Goal: Task Accomplishment & Management: Complete application form

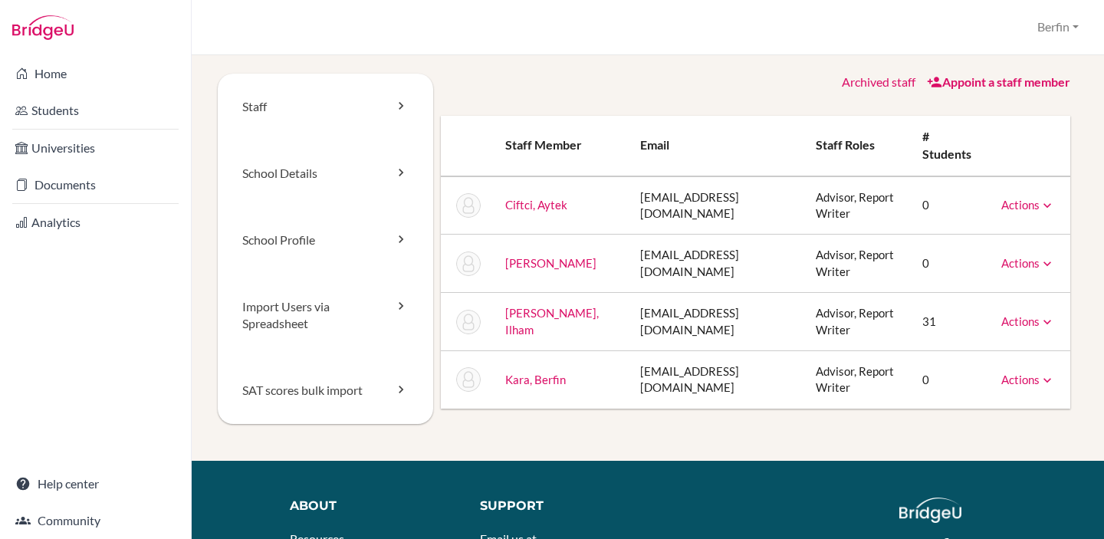
click at [1015, 82] on link "Appoint a staff member" at bounding box center [998, 81] width 143 height 15
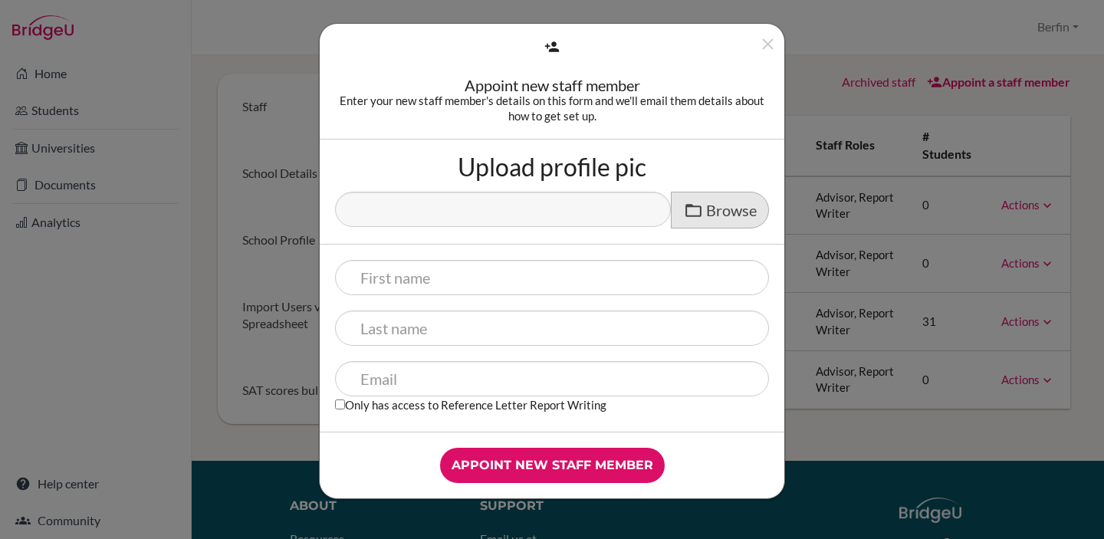
click at [732, 204] on span "Browse" at bounding box center [731, 210] width 51 height 18
click at [570, 204] on input "Upload profile pic" at bounding box center [452, 201] width 235 height 18
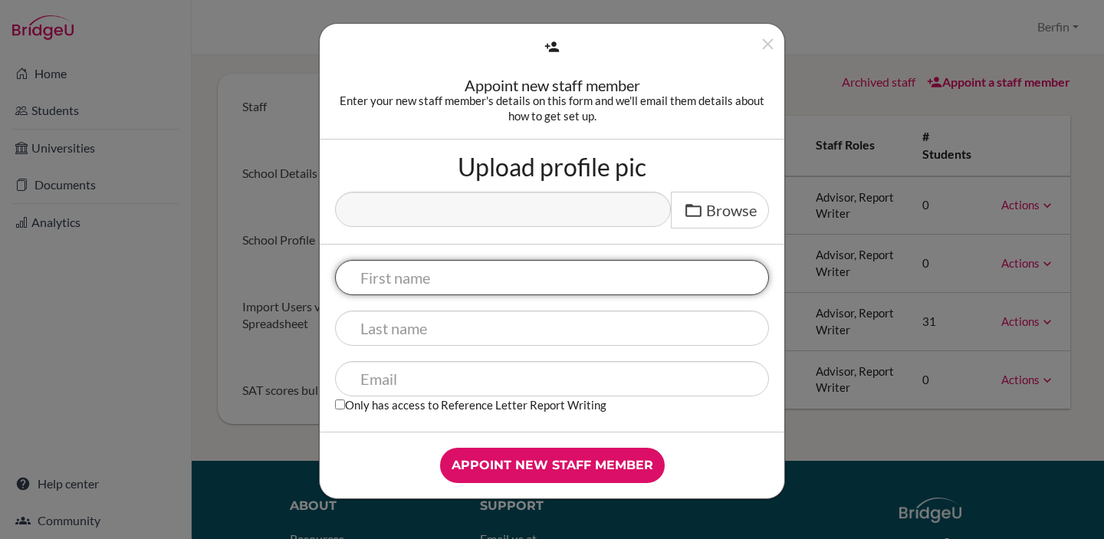
click at [568, 289] on input "text" at bounding box center [552, 277] width 434 height 35
type input "Aarti"
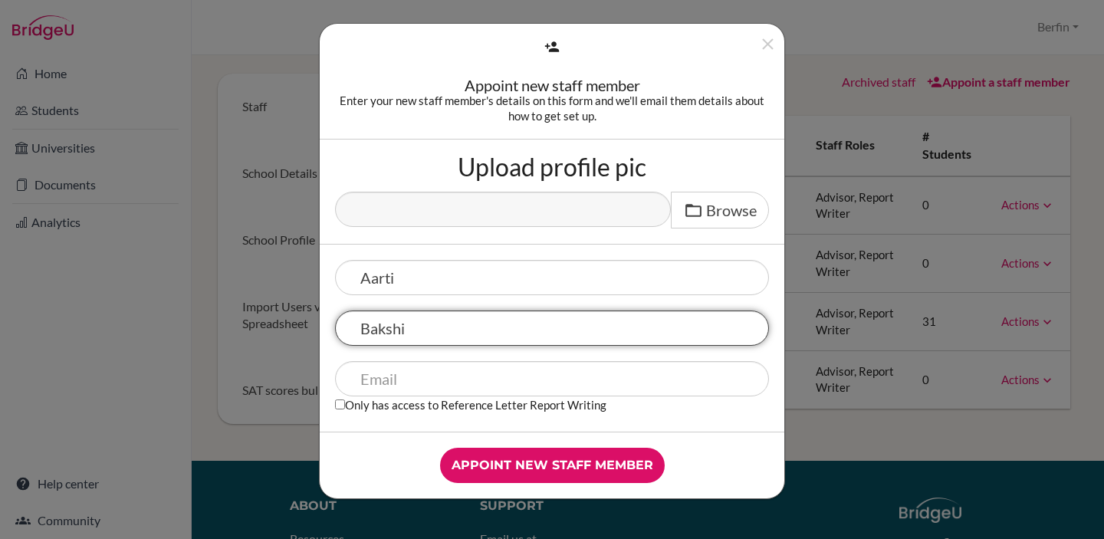
type input "Bakshi"
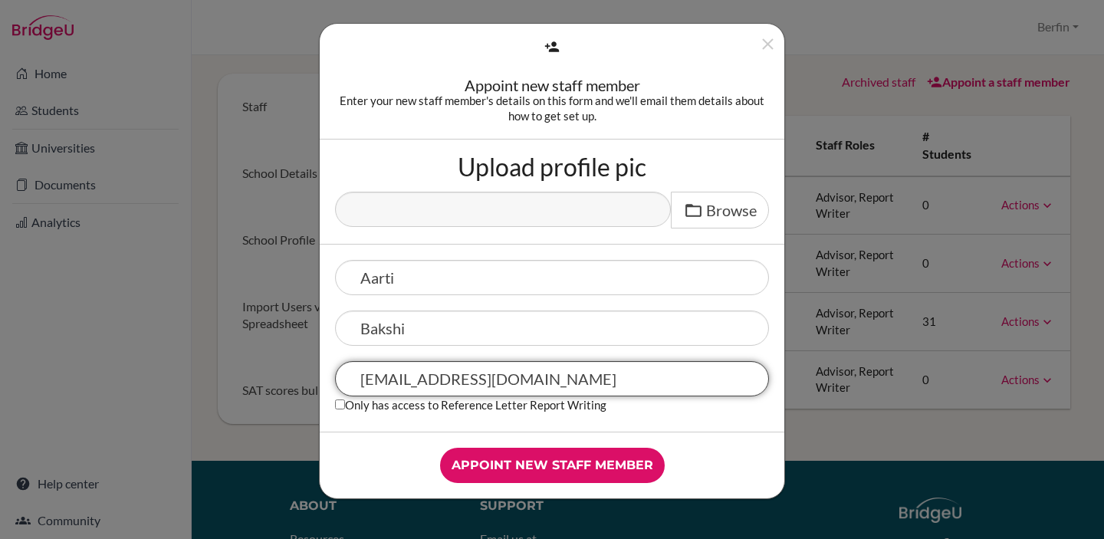
type input "abakshi@sistokyo.jp"
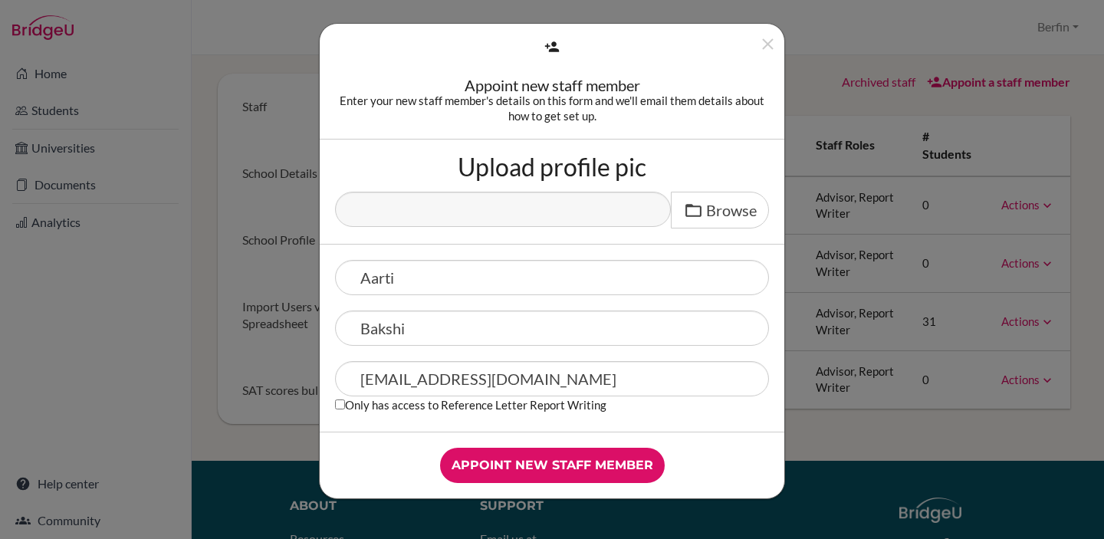
click at [705, 422] on div "Aarti Bakshi abakshi@sistokyo.jp Only has access to Reference Letter Report Wri…" at bounding box center [552, 338] width 465 height 187
click at [595, 462] on input "Appoint new staff member" at bounding box center [552, 465] width 225 height 35
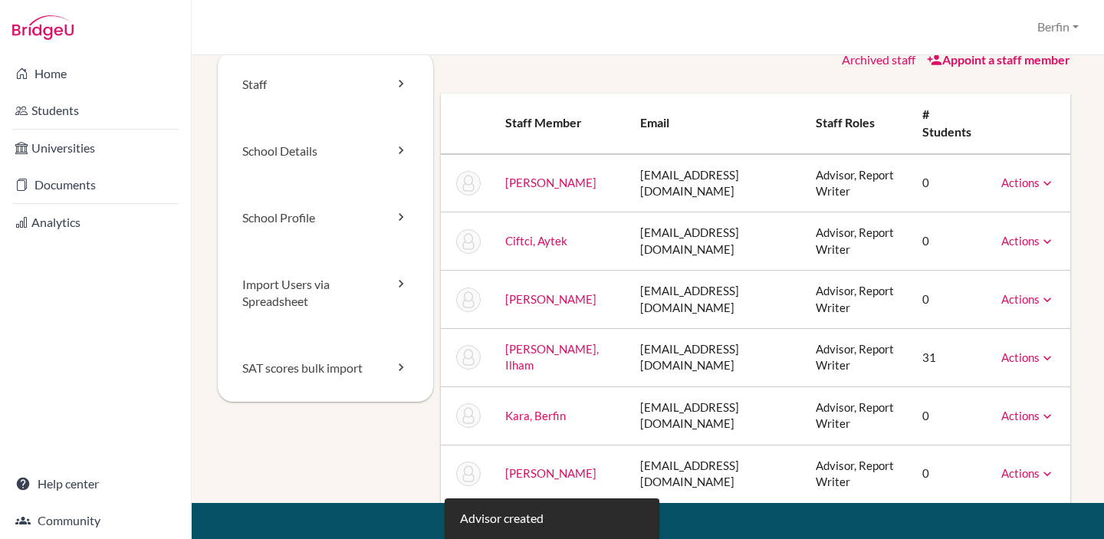
scroll to position [24, 0]
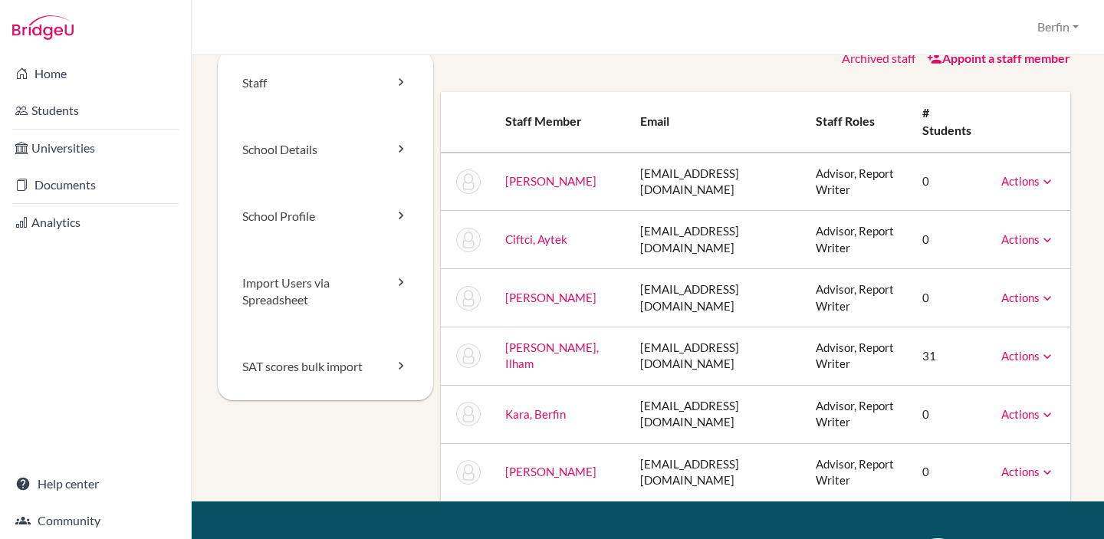
click at [1050, 182] on icon at bounding box center [1047, 181] width 15 height 15
click at [1076, 188] on div "Archived staff Appoint a staff member Staff member Email Staff roles # students…" at bounding box center [756, 276] width 646 height 452
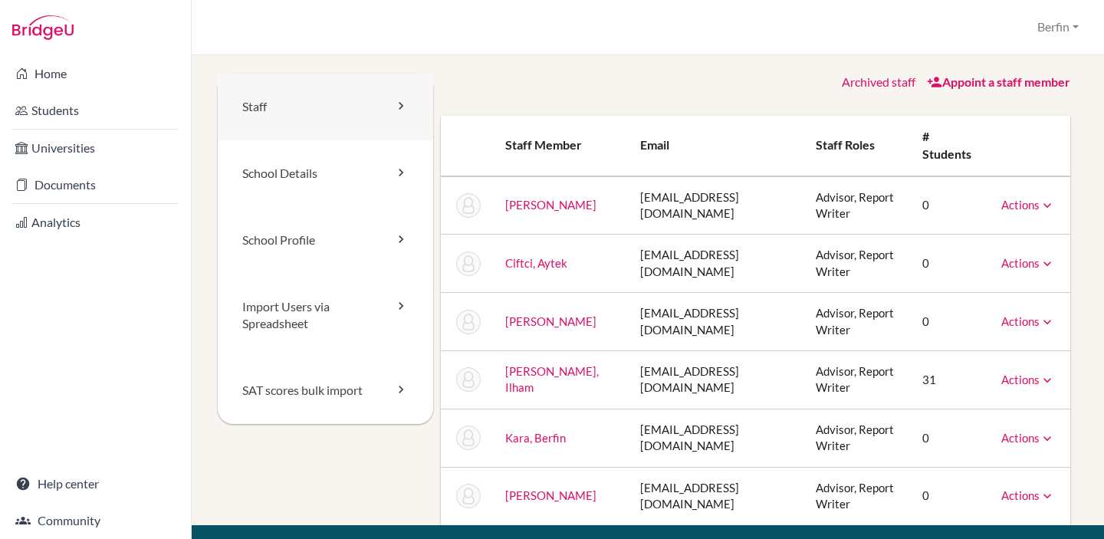
click at [410, 105] on link "Staff" at bounding box center [326, 107] width 216 height 67
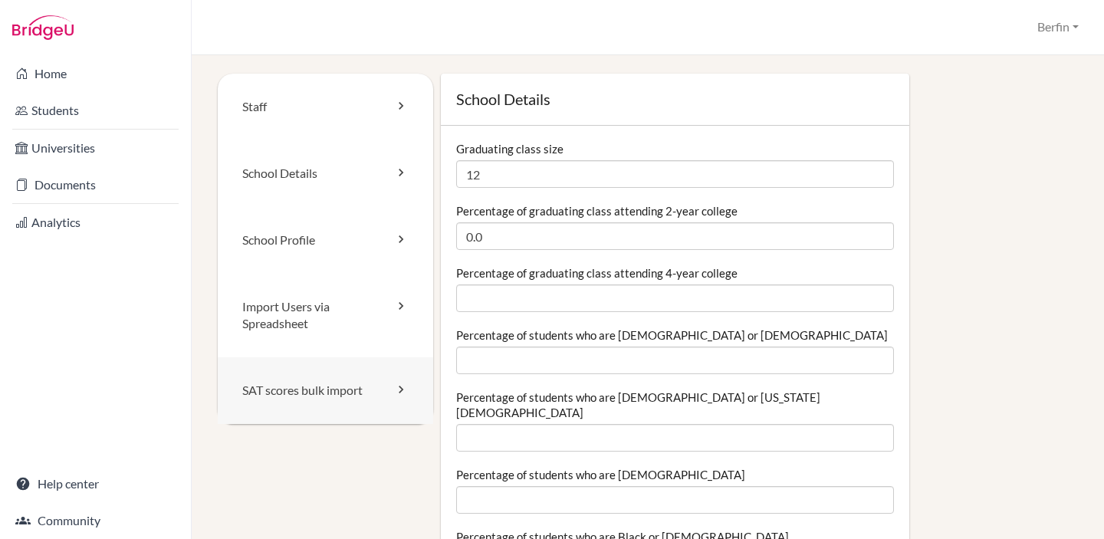
click at [400, 403] on link "SAT scores bulk import" at bounding box center [326, 390] width 216 height 67
